Goal: Information Seeking & Learning: Learn about a topic

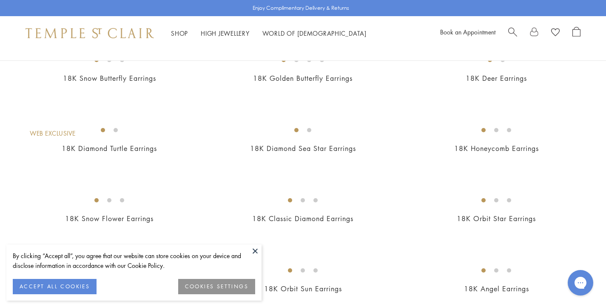
scroll to position [1057, 0]
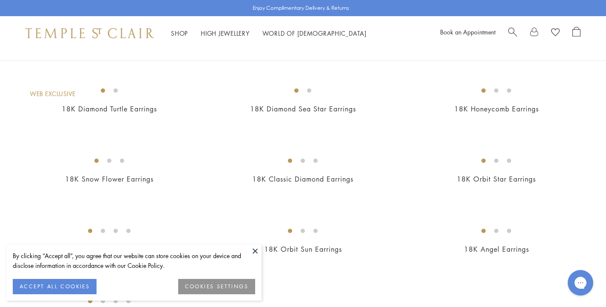
click at [254, 253] on button at bounding box center [255, 251] width 13 height 13
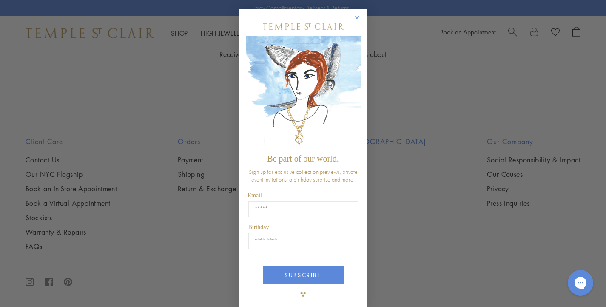
scroll to position [0, 0]
click at [355, 17] on circle "Close dialog" at bounding box center [357, 18] width 10 height 10
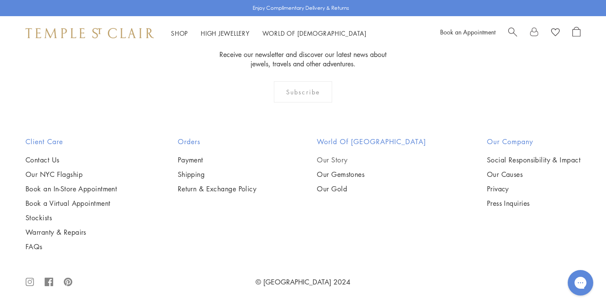
click at [358, 158] on link "Our Story" at bounding box center [371, 159] width 109 height 9
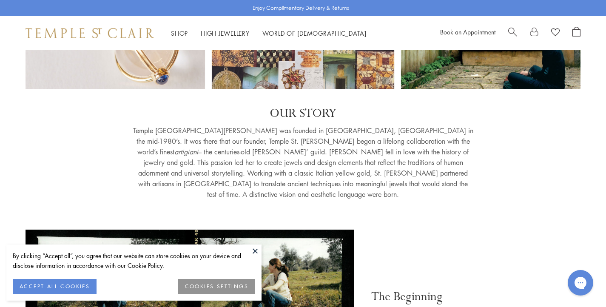
scroll to position [143, 0]
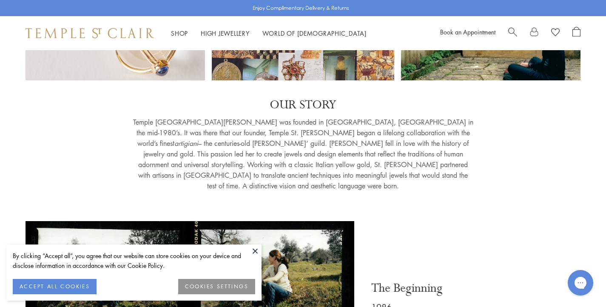
click at [255, 248] on button at bounding box center [255, 251] width 13 height 13
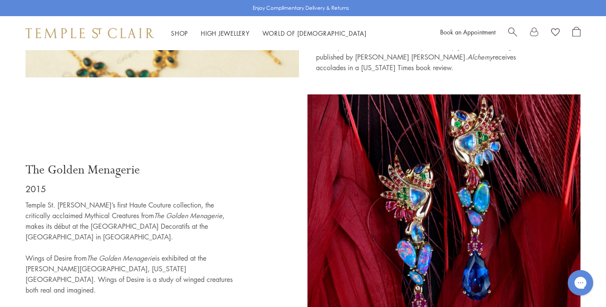
scroll to position [2644, 0]
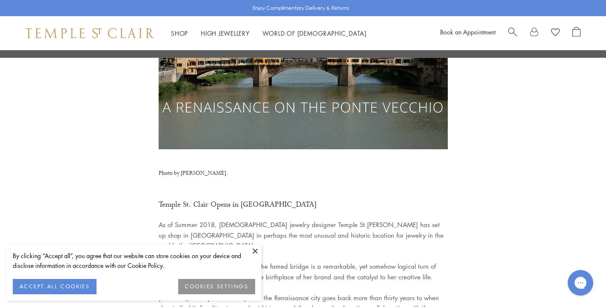
scroll to position [126, 0]
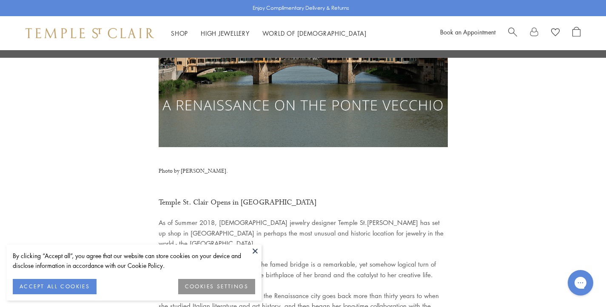
click at [254, 250] on button at bounding box center [255, 251] width 13 height 13
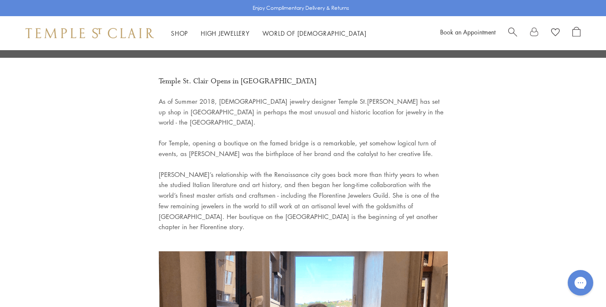
scroll to position [246, 0]
